Goal: Information Seeking & Learning: Find specific page/section

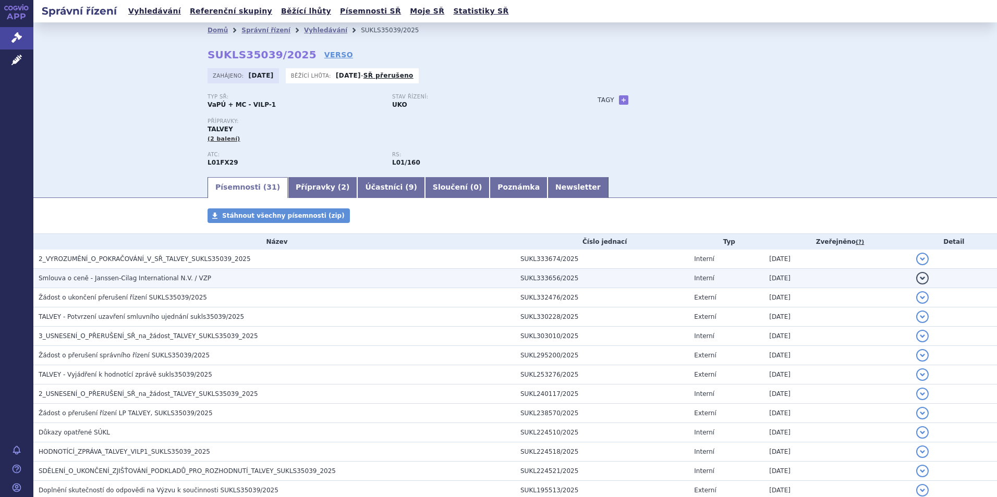
click at [140, 284] on td "Smlouva o ceně - Janssen-Cilag International N.V. / VZP" at bounding box center [274, 278] width 482 height 19
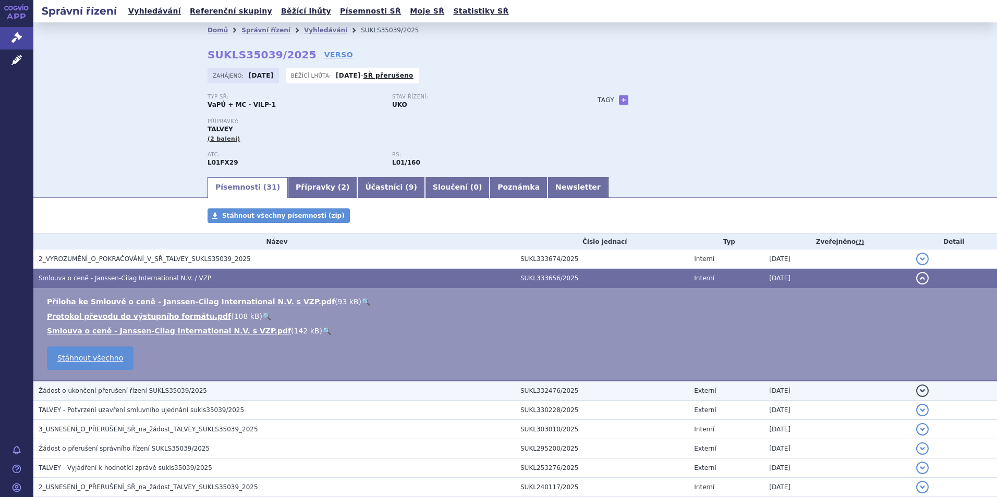
click at [229, 388] on h3 "Žádost o ukončení přerušení řízení SUKLS35039/2025" at bounding box center [277, 391] width 476 height 10
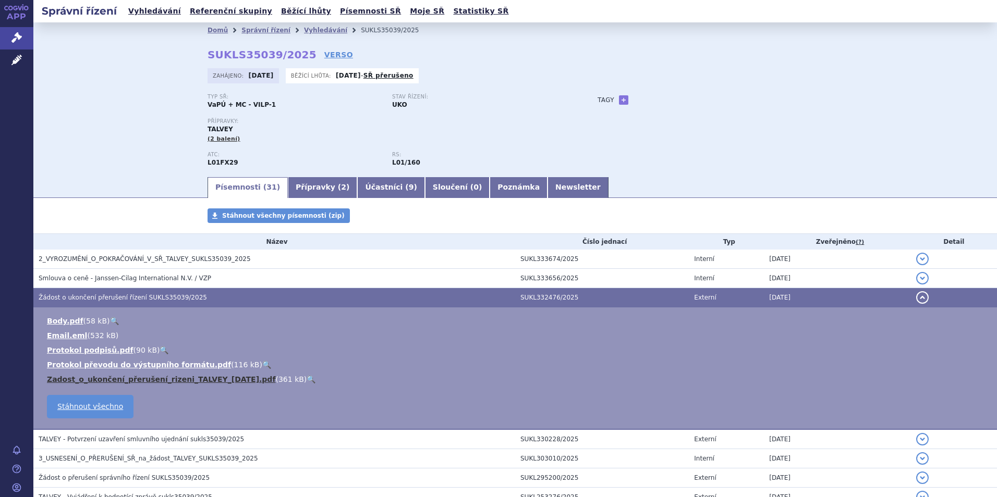
click at [188, 377] on link "Zadost_o_ukončení_přerušení_rizeni_TALVEY_[DATE].pdf" at bounding box center [161, 379] width 228 height 8
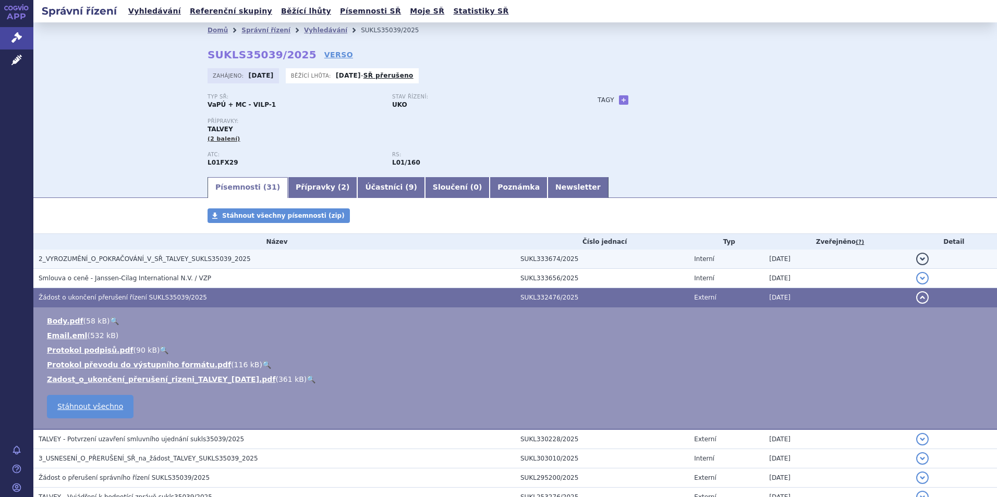
click at [140, 263] on span "2_VYROZUMĚNÍ_O_POKRAČOVÁNÍ_V_SŘ_TALVEY_SUKLS35039_2025" at bounding box center [145, 258] width 212 height 7
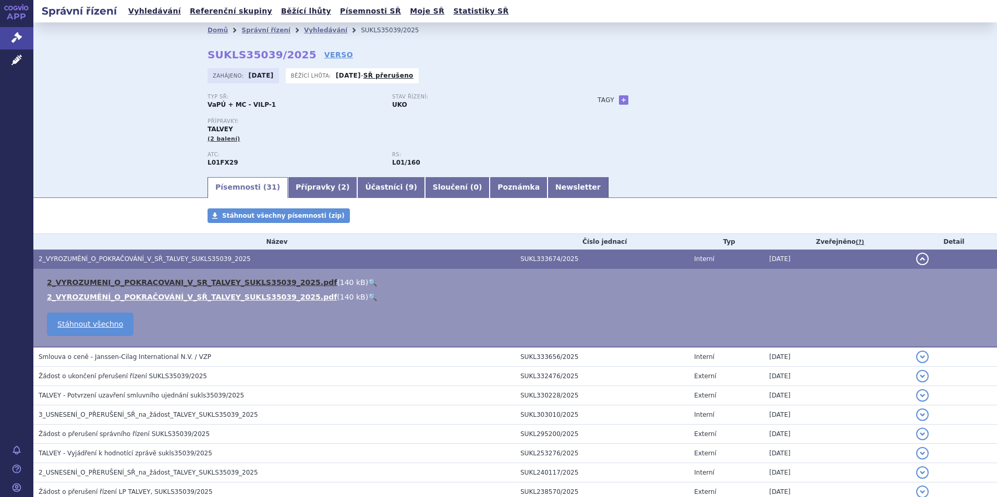
click at [134, 284] on link "2_VYROZUMENI_O_POKRACOVANI_V_SR_TALVEY_SUKLS35039_2025.pdf" at bounding box center [192, 282] width 290 height 8
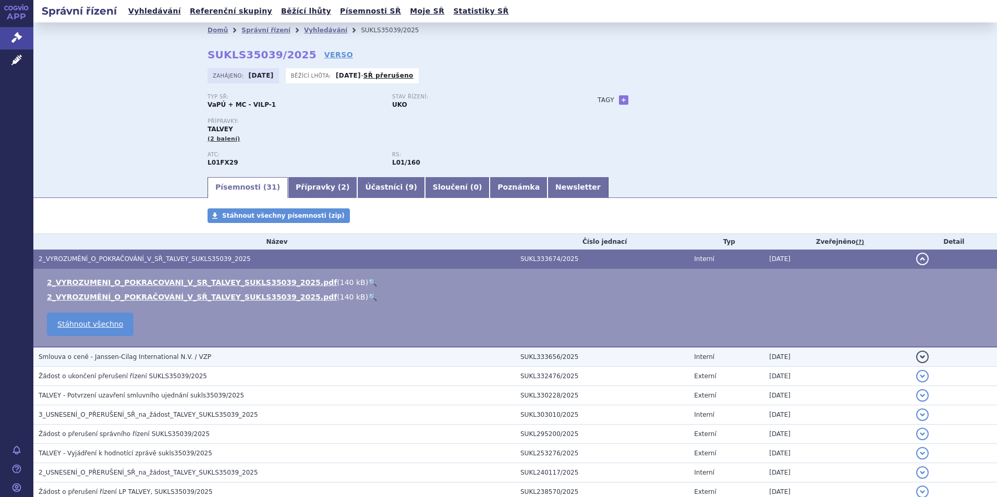
click at [132, 362] on h3 "Smlouva o ceně - Janssen-Cilag International N.V. / VZP" at bounding box center [277, 357] width 476 height 10
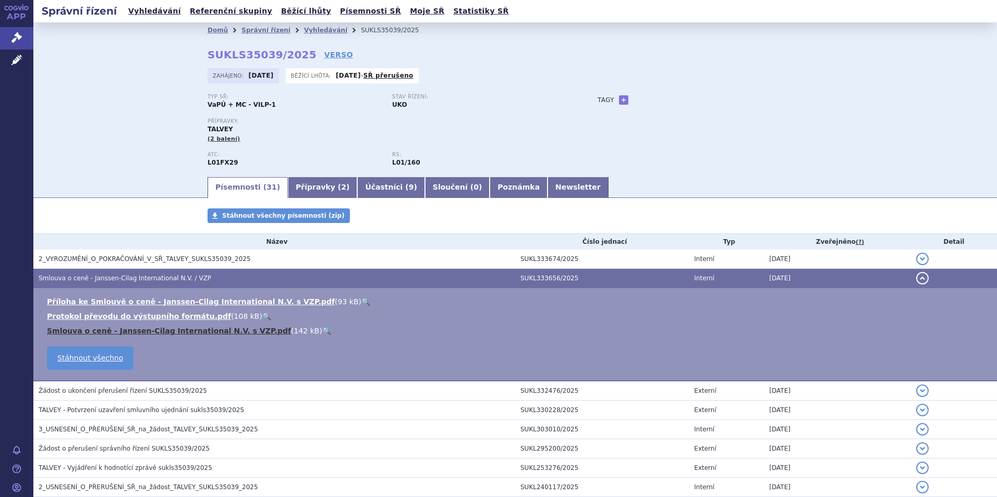
click at [155, 333] on link "Smlouva o ceně - Janssen-Cilag International N.V. s VZP.pdf" at bounding box center [169, 331] width 244 height 8
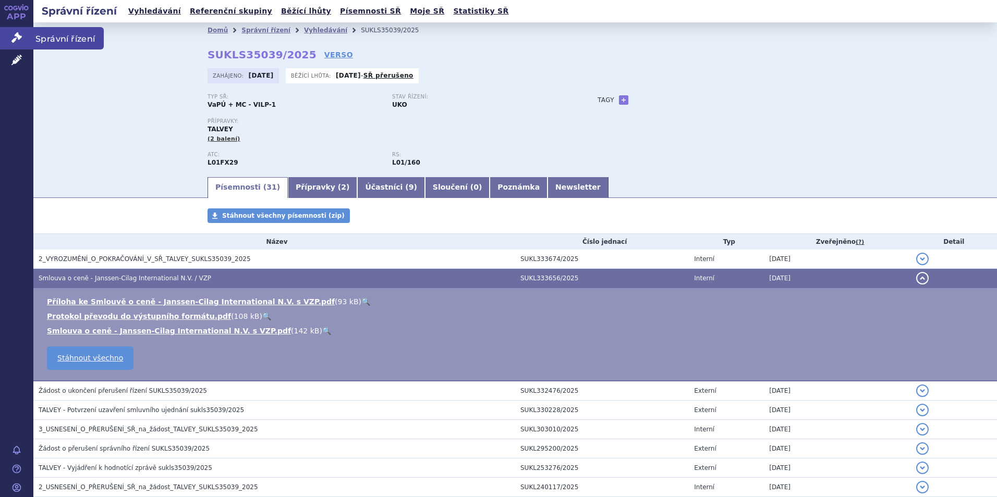
click at [24, 33] on link "Správní řízení" at bounding box center [16, 38] width 33 height 22
